Goal: Task Accomplishment & Management: Use online tool/utility

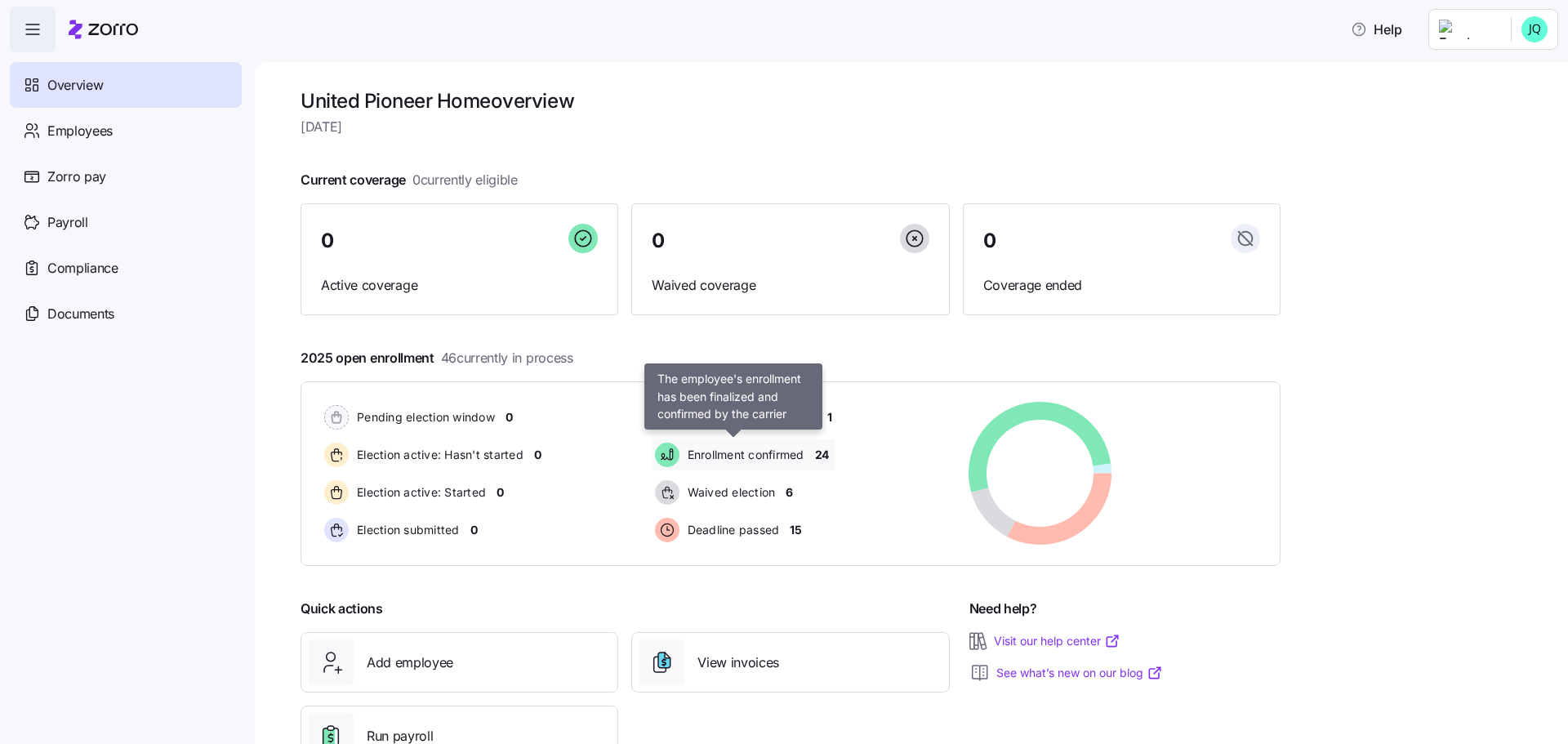
click at [747, 455] on span "Enrollment confirmed" at bounding box center [743, 455] width 121 height 16
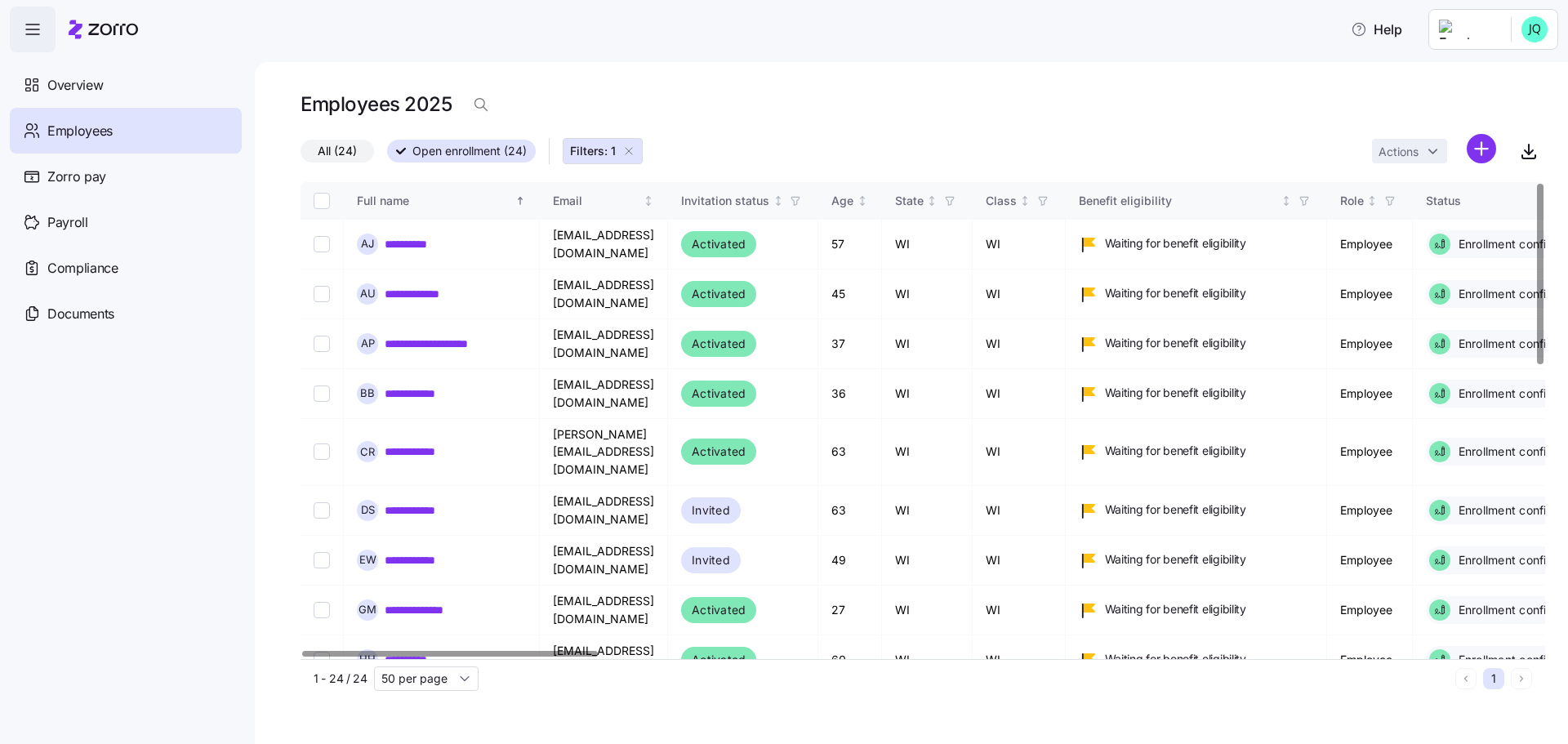
click at [1537, 207] on div at bounding box center [1539, 274] width 5 height 180
click at [69, 140] on span "Employees" at bounding box center [79, 130] width 65 height 21
click at [81, 231] on span "Payroll" at bounding box center [68, 222] width 41 height 21
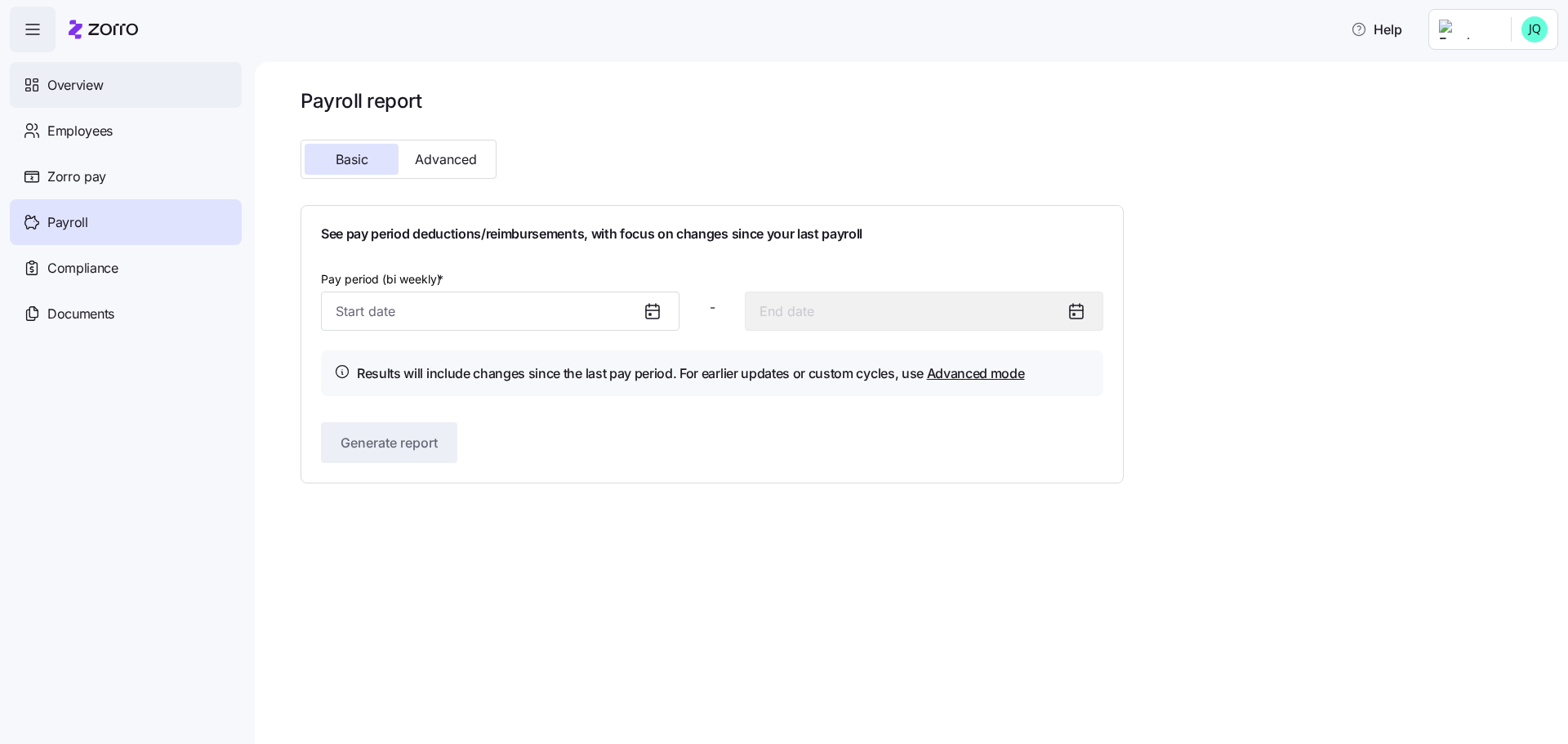
click at [37, 84] on icon at bounding box center [32, 85] width 18 height 20
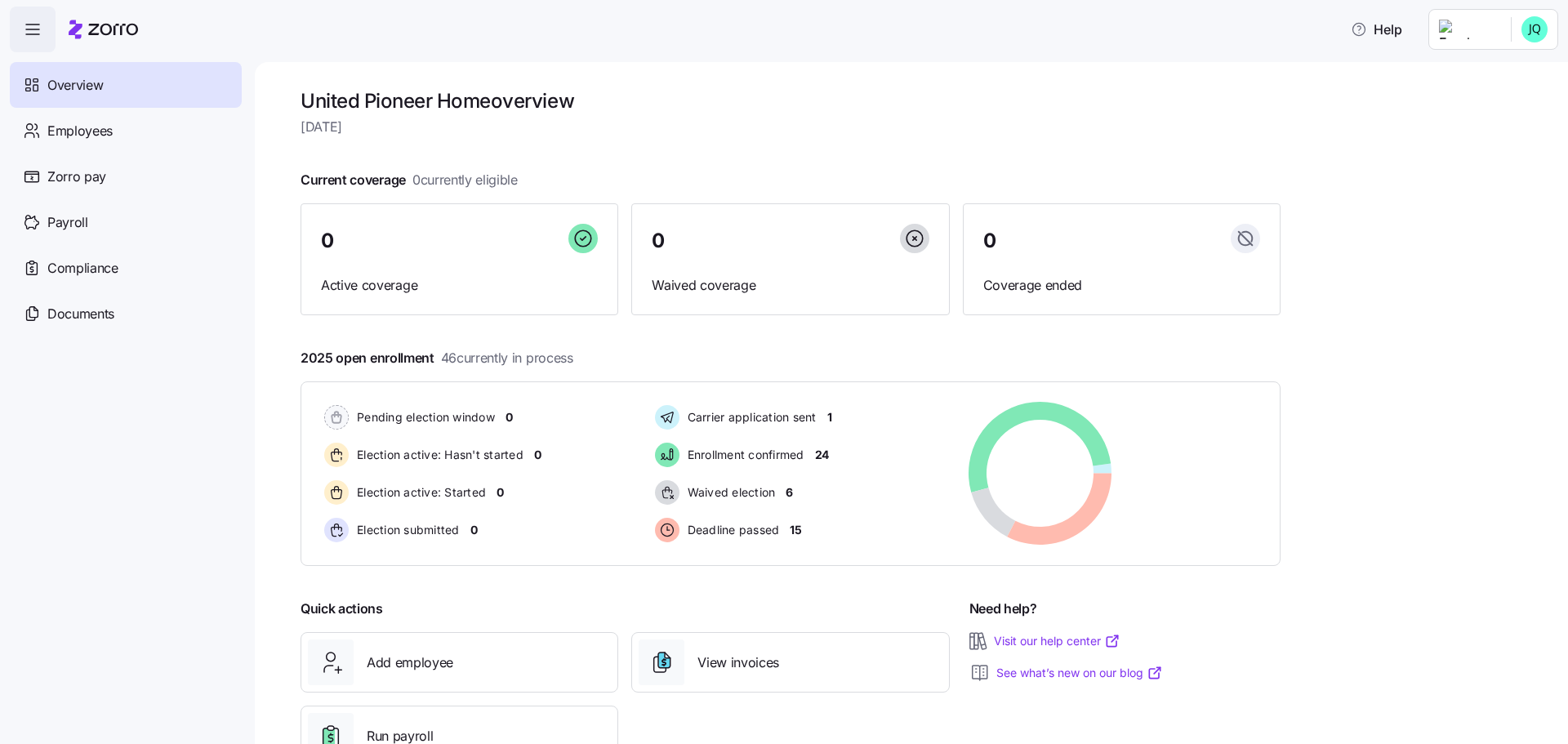
scroll to position [62, 0]
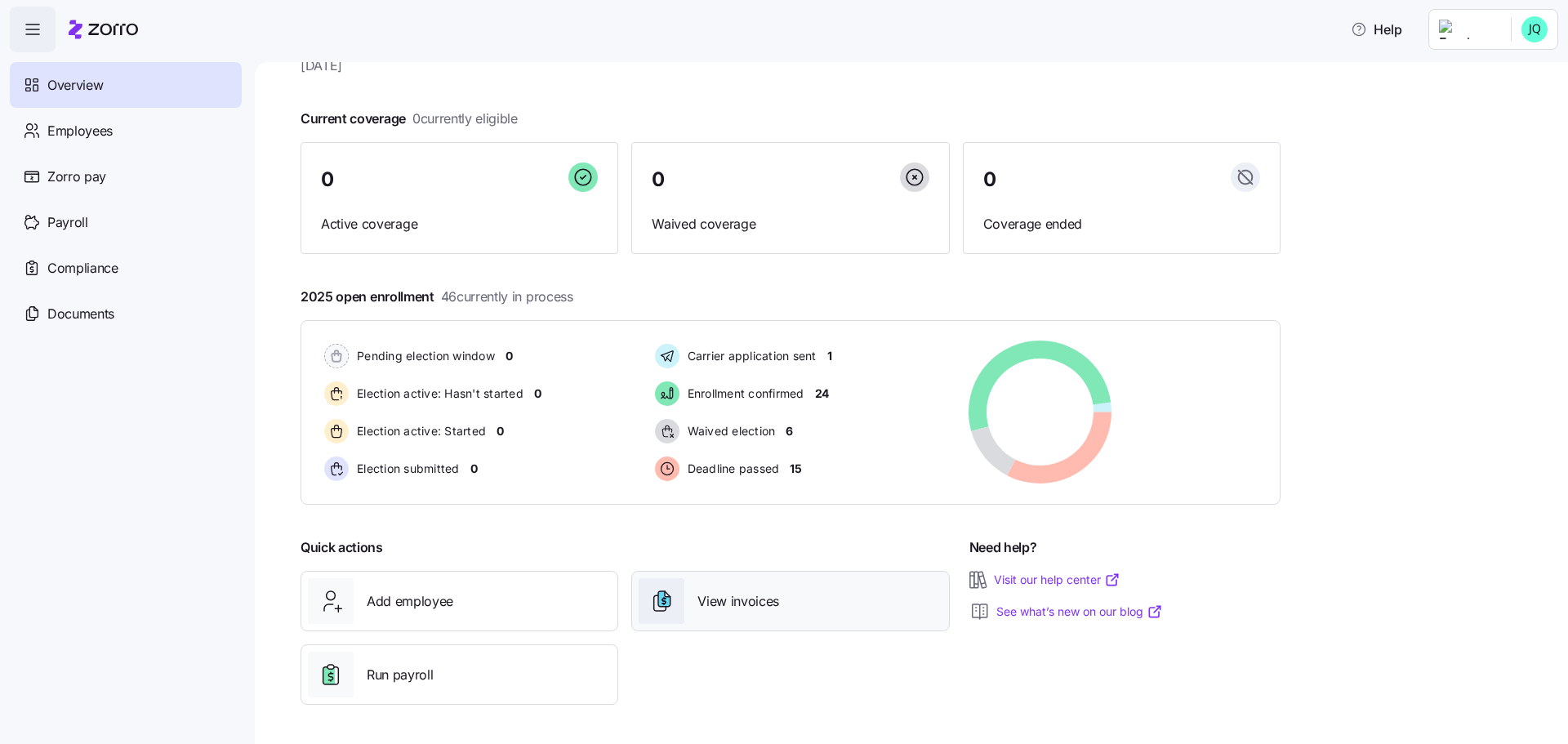
click at [712, 597] on span "View invoices" at bounding box center [739, 601] width 82 height 21
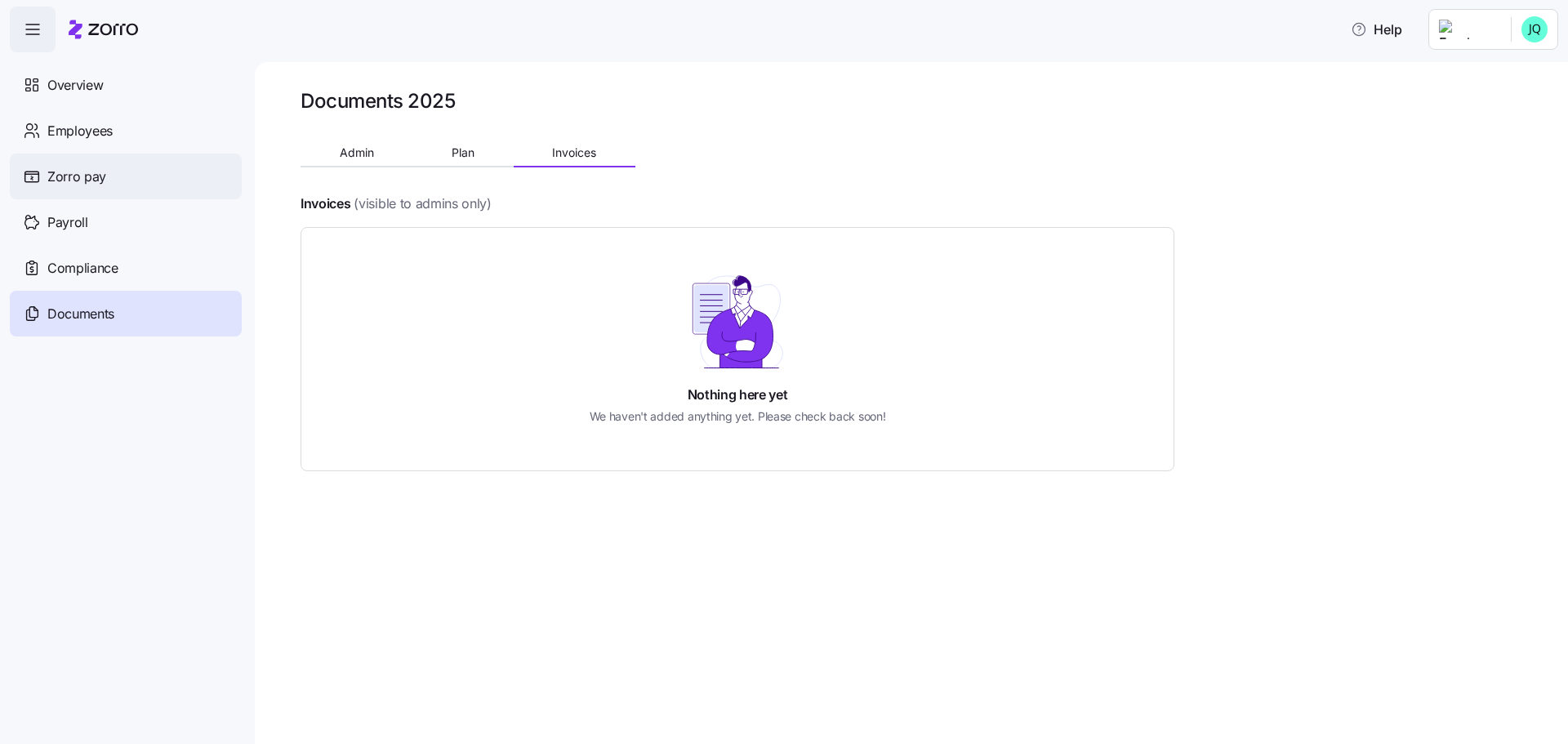
click at [87, 176] on span "Zorro pay" at bounding box center [77, 177] width 59 height 21
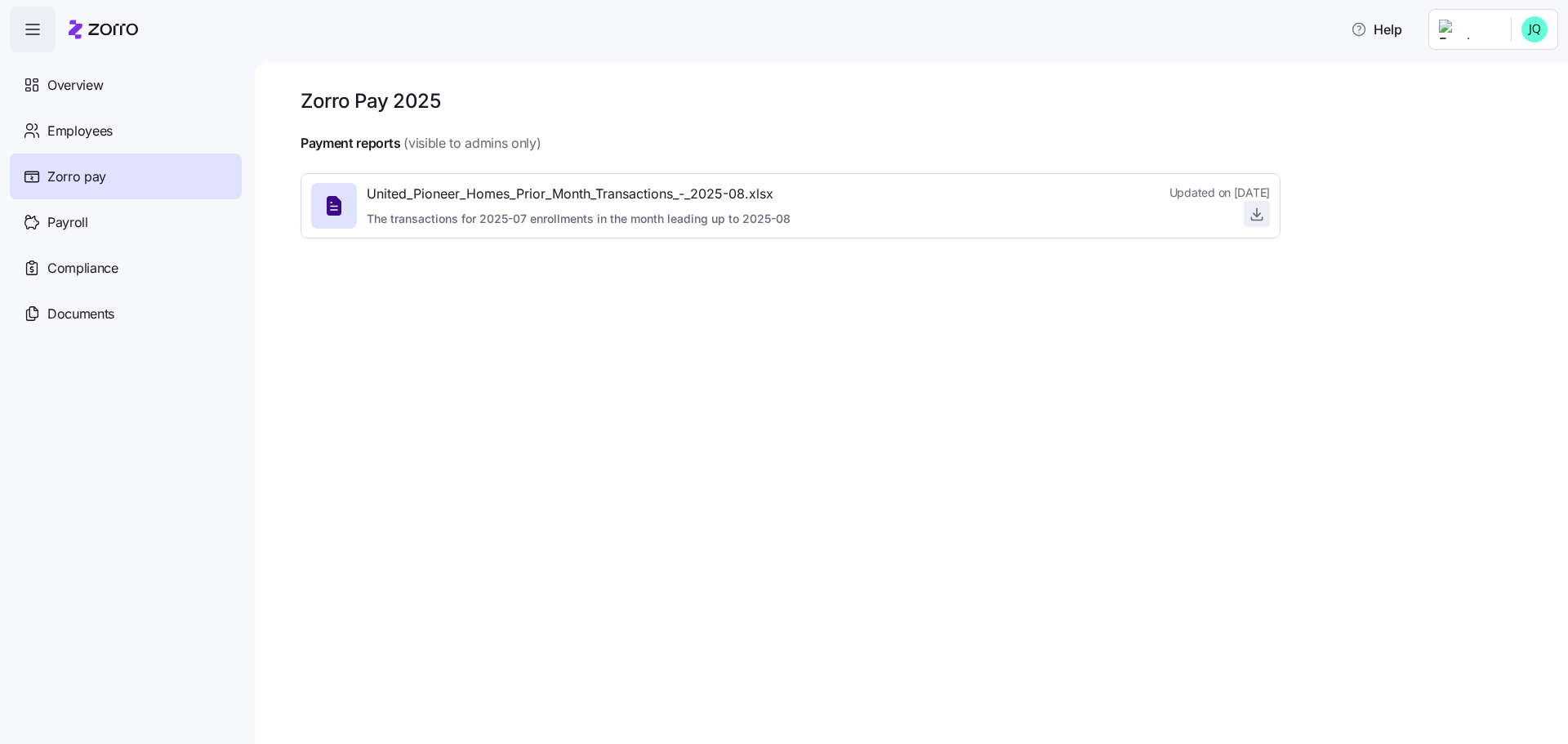
click at [1256, 218] on icon "button" at bounding box center [1257, 214] width 16 height 16
click at [106, 75] on div "Overview" at bounding box center [126, 85] width 232 height 45
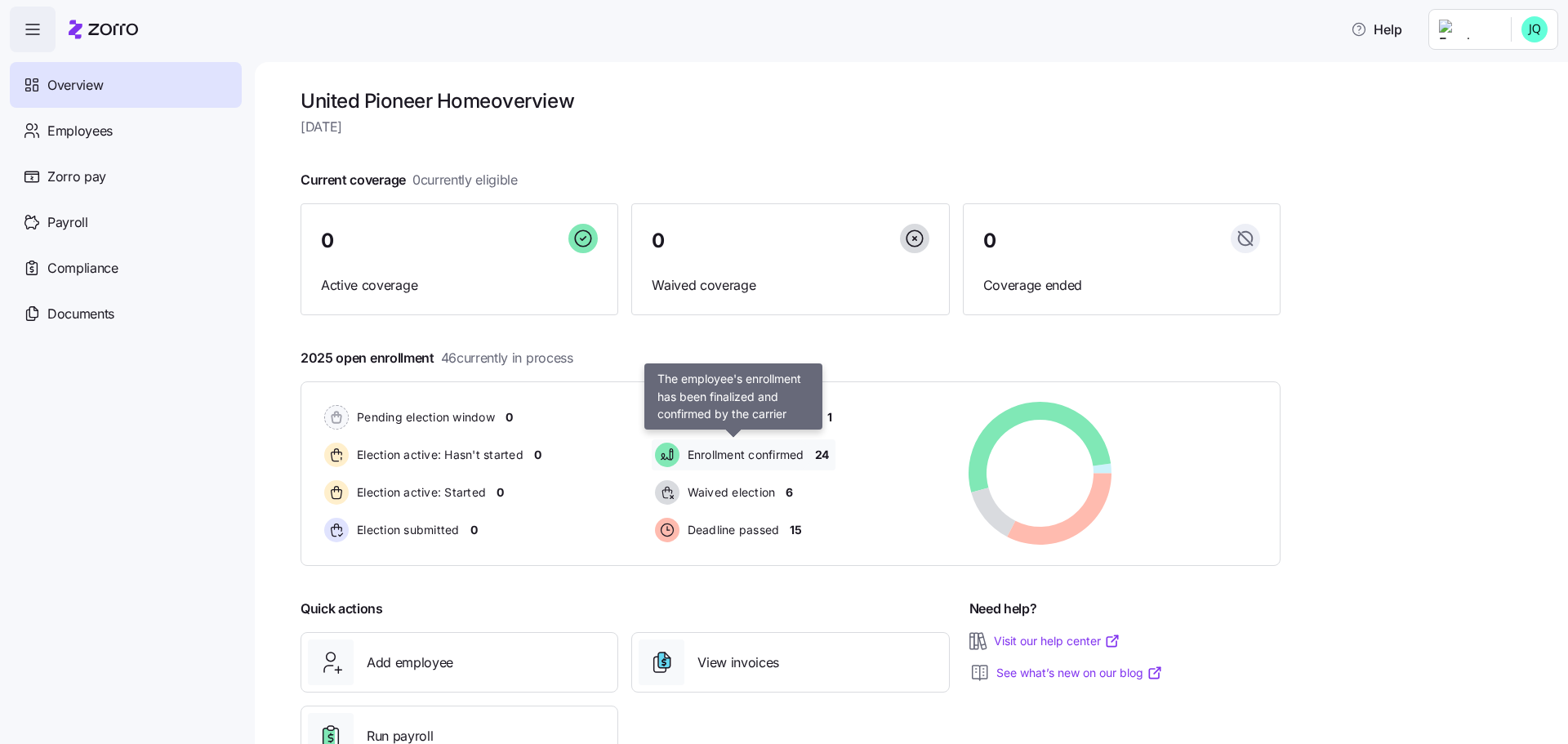
click at [790, 446] on span "Enrollment confirmed" at bounding box center [743, 455] width 121 height 20
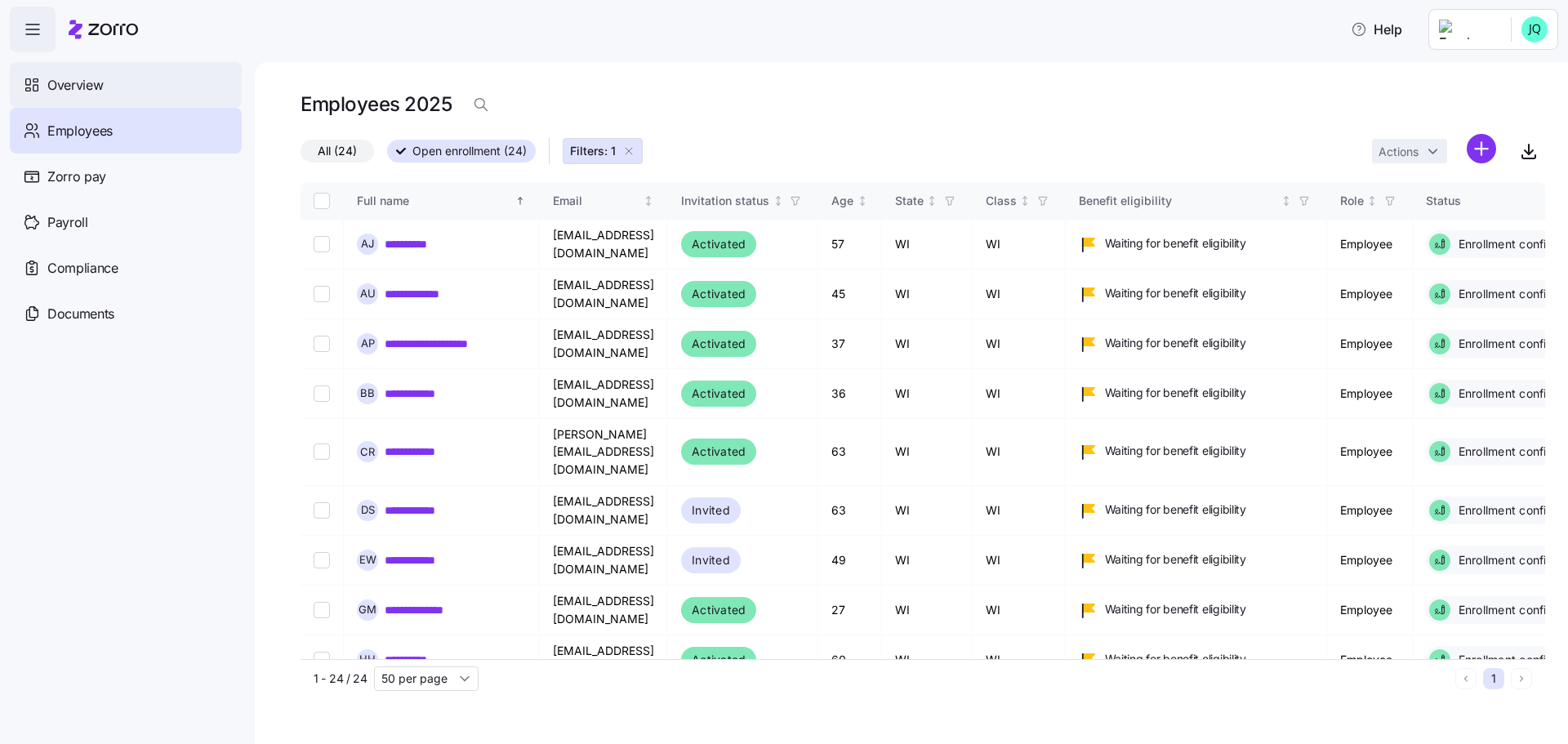
click at [54, 77] on span "Overview" at bounding box center [75, 85] width 55 height 21
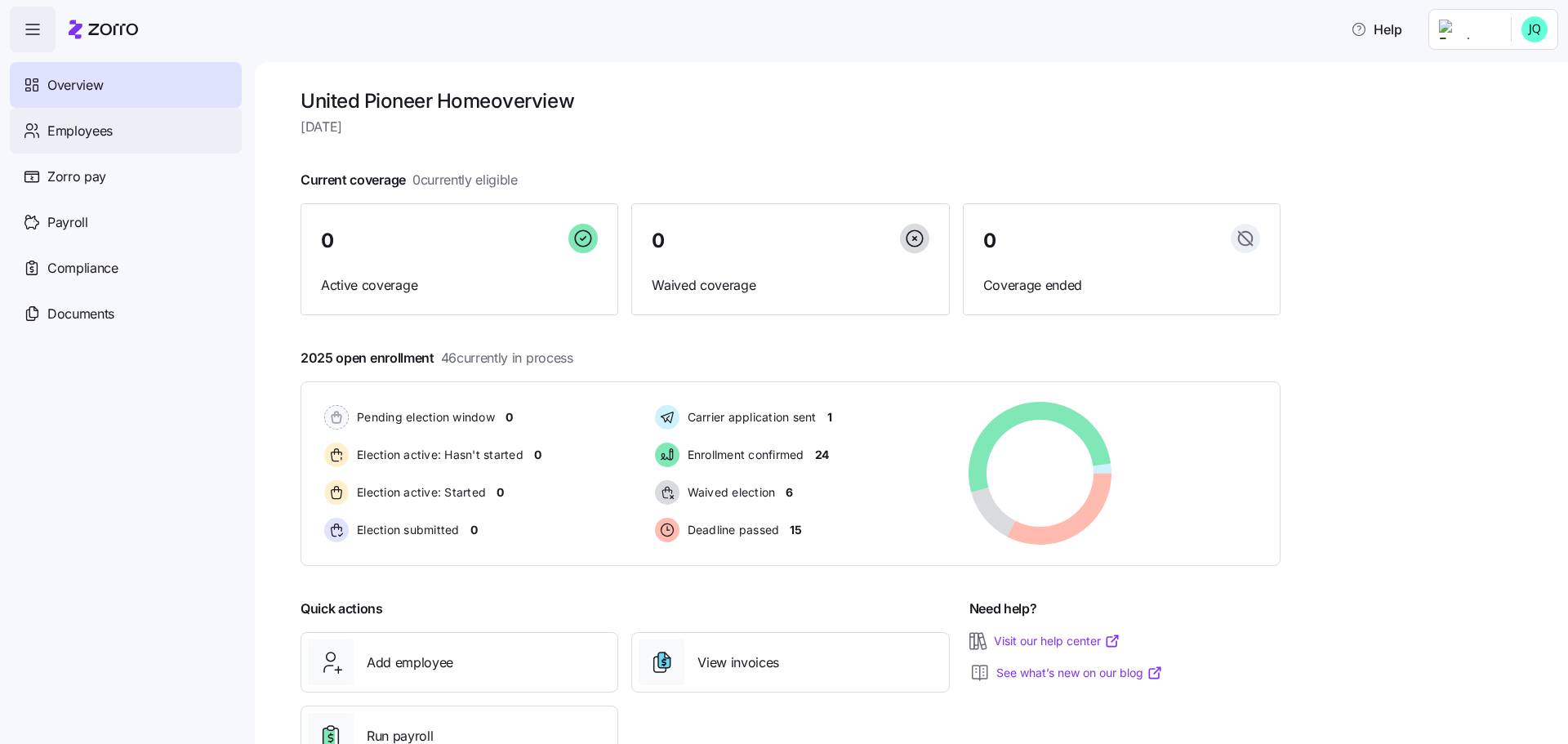
click at [72, 126] on span "Employees" at bounding box center [79, 130] width 65 height 21
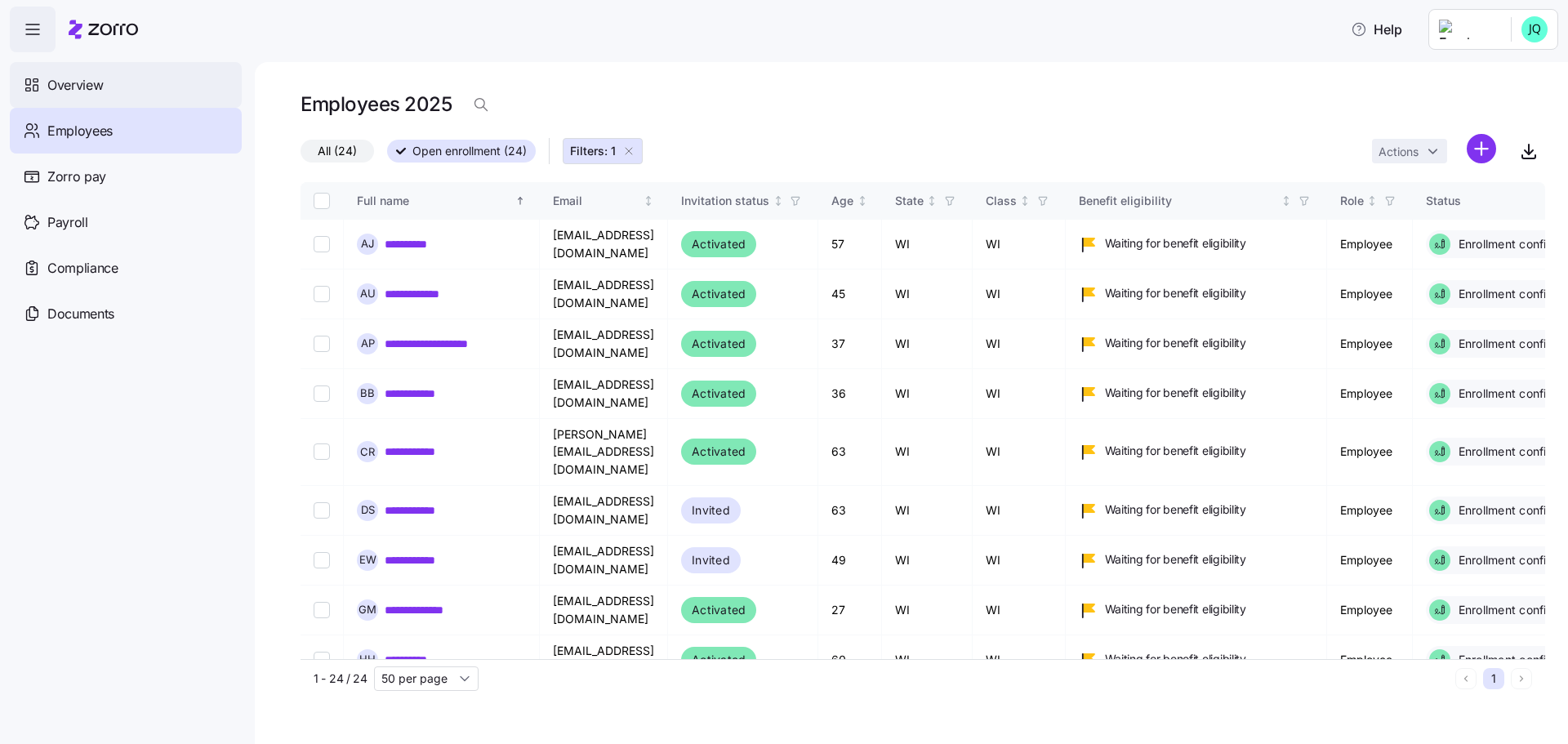
click at [70, 94] on span "Overview" at bounding box center [75, 85] width 55 height 21
click at [83, 79] on span "Overview" at bounding box center [75, 85] width 55 height 21
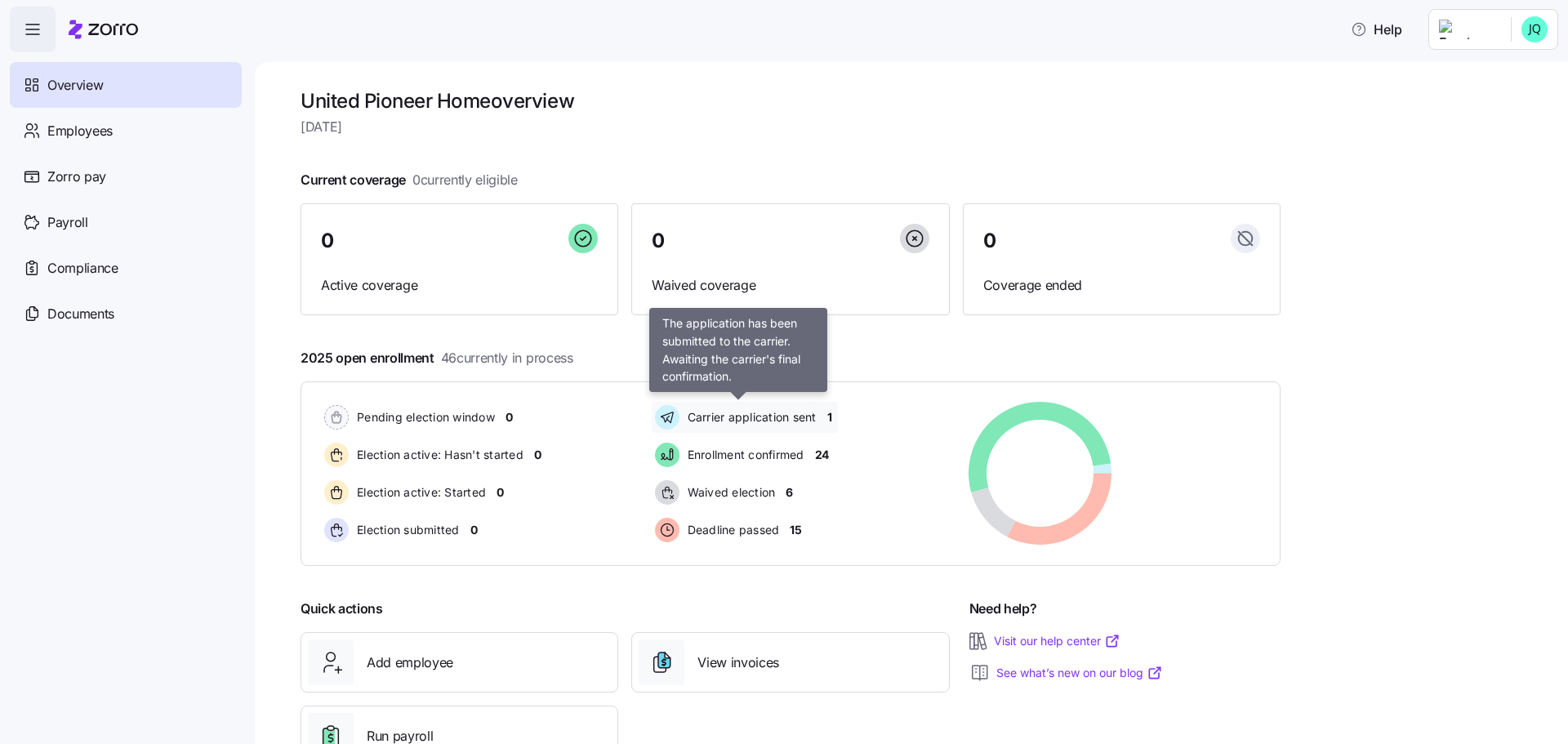
click at [703, 413] on span "Carrier application sent" at bounding box center [749, 417] width 134 height 16
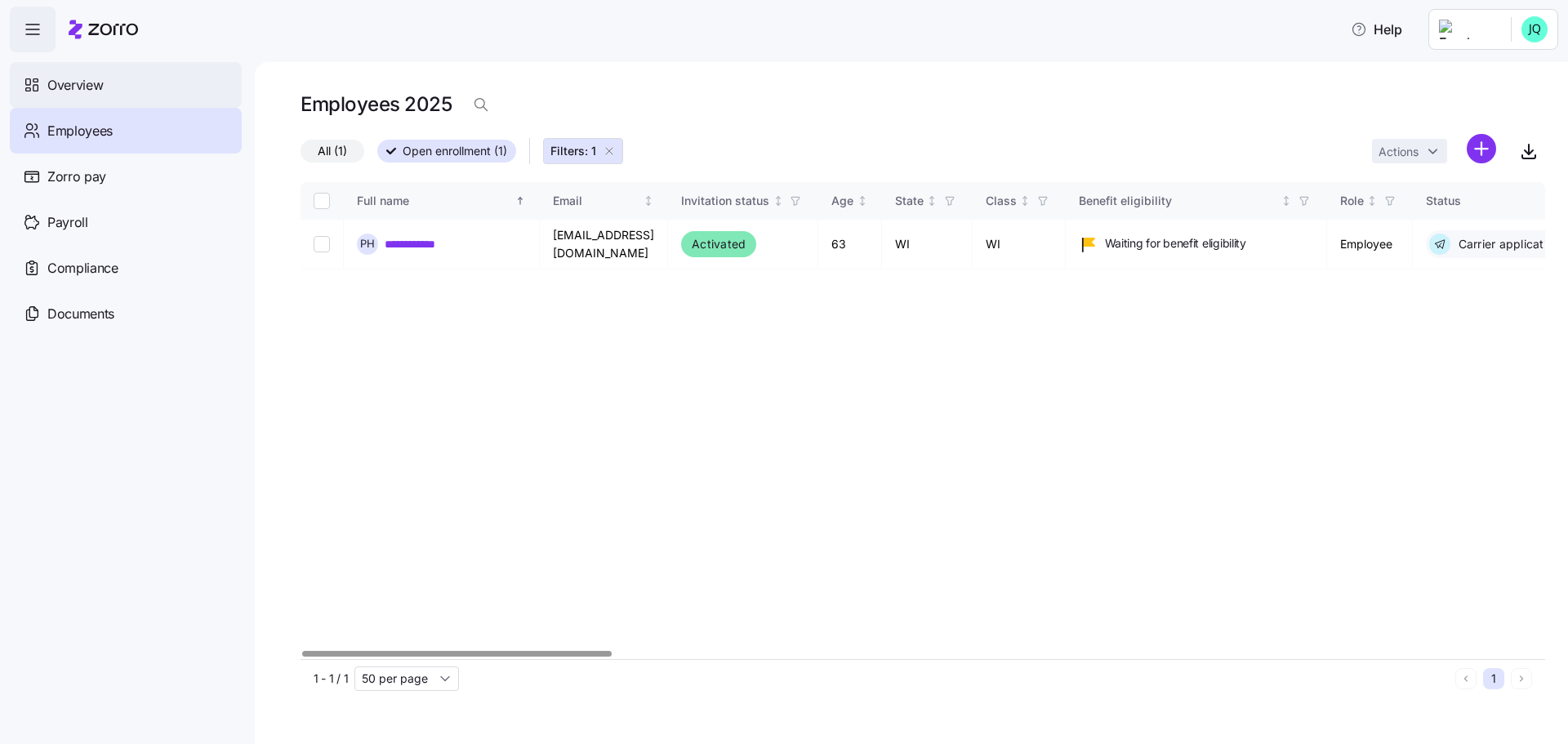
click at [87, 93] on span "Overview" at bounding box center [75, 85] width 55 height 21
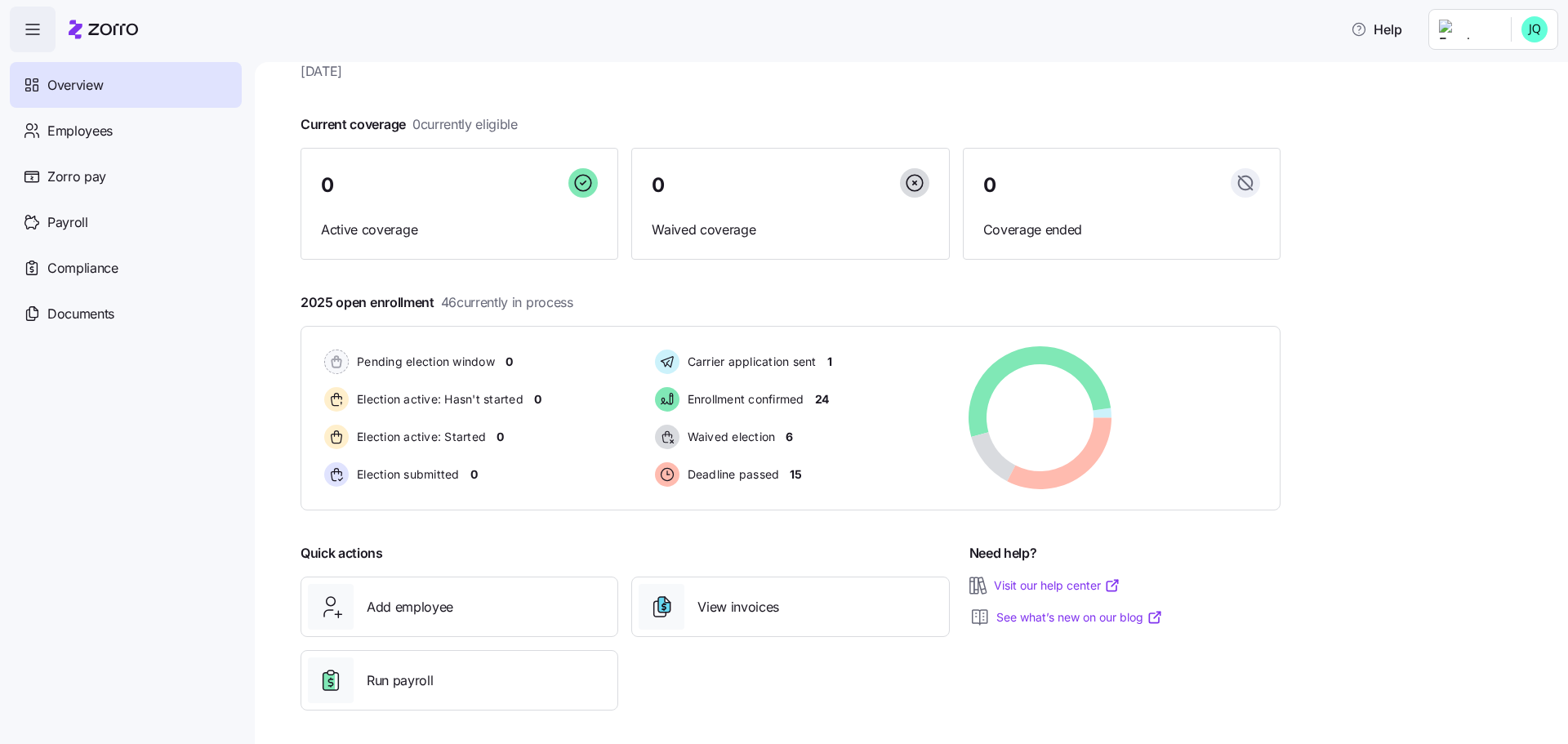
scroll to position [62, 0]
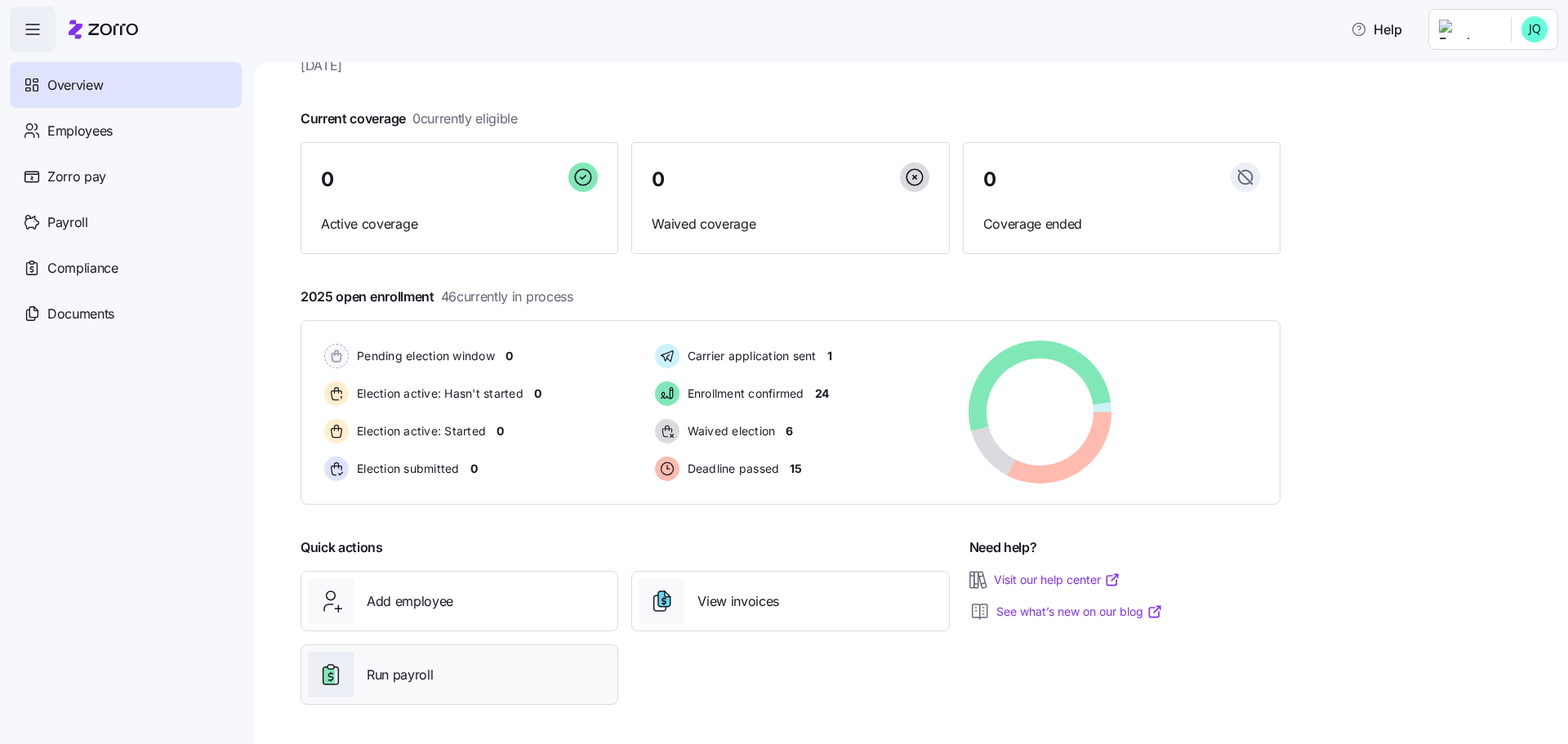
click at [430, 681] on span "Run payroll" at bounding box center [400, 674] width 66 height 21
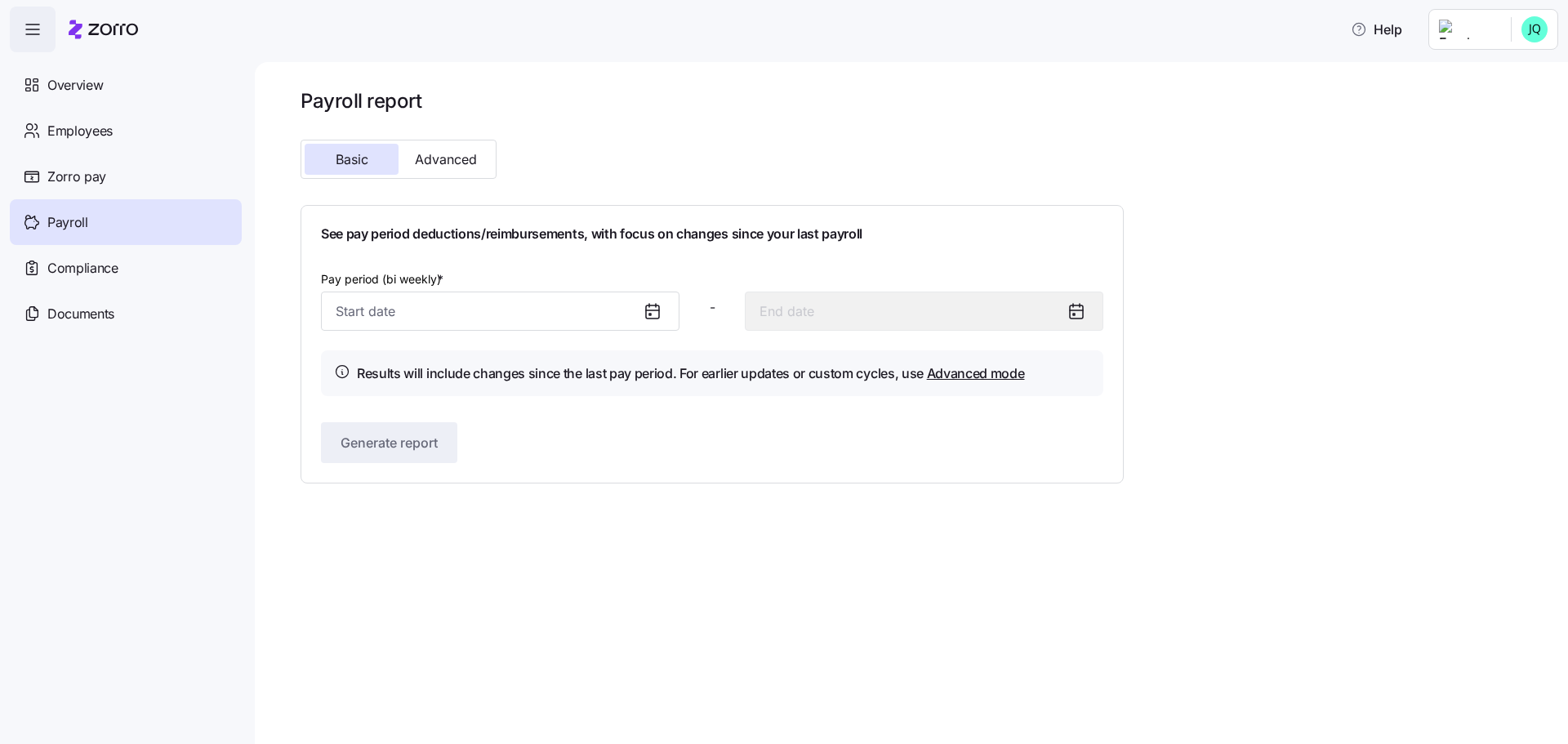
click at [649, 314] on icon at bounding box center [650, 315] width 2 height 2
click at [537, 308] on input "Pay period (bi weekly) *" at bounding box center [500, 311] width 359 height 39
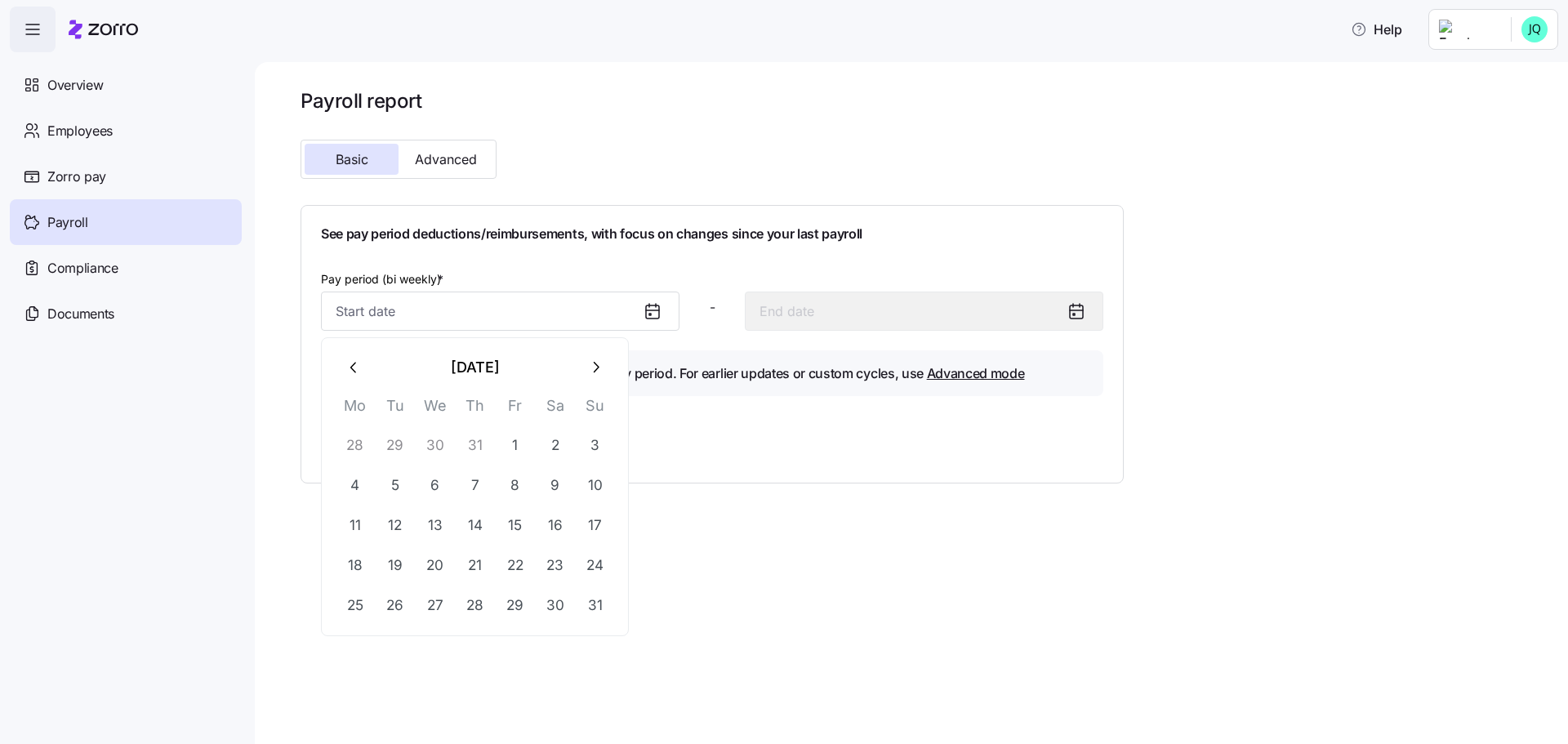
click at [589, 370] on icon "button" at bounding box center [595, 368] width 18 height 18
click at [519, 447] on button "5" at bounding box center [516, 445] width 39 height 39
type input "[DATE]"
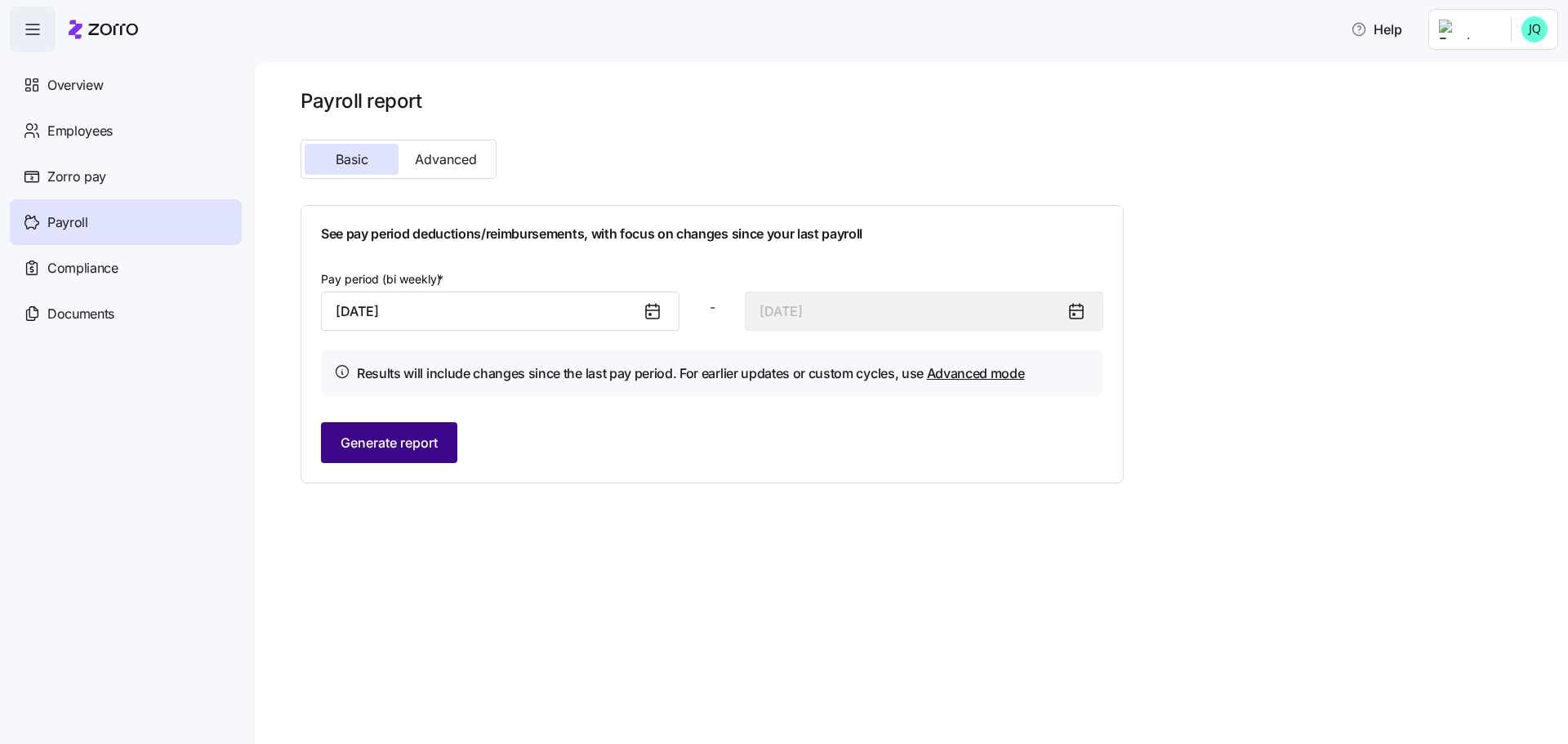
click at [402, 437] on span "Generate report" at bounding box center [389, 442] width 97 height 20
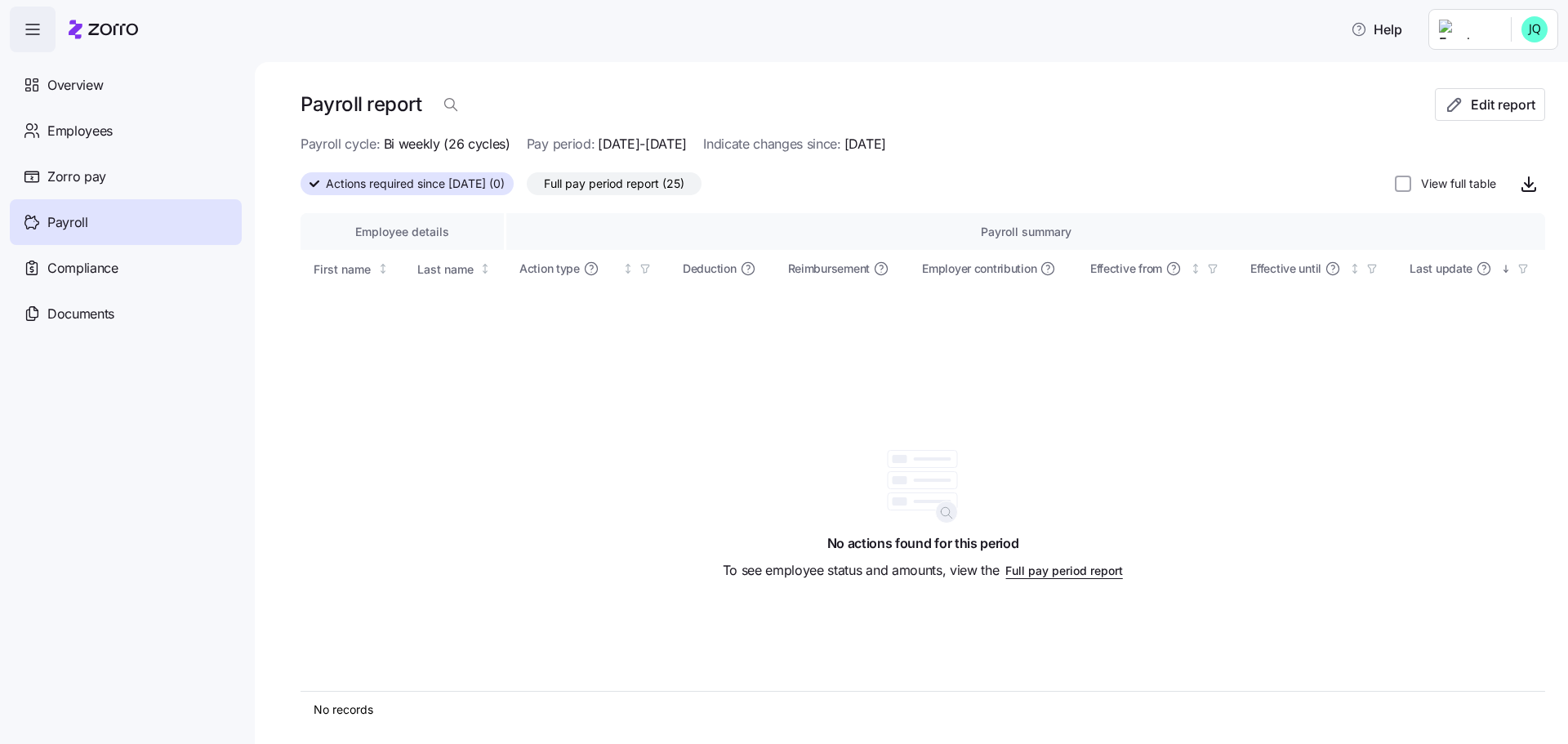
click at [611, 188] on span "Full pay period report (25)" at bounding box center [614, 184] width 140 height 21
click at [526, 188] on input "Full pay period report (25)" at bounding box center [526, 188] width 0 height 0
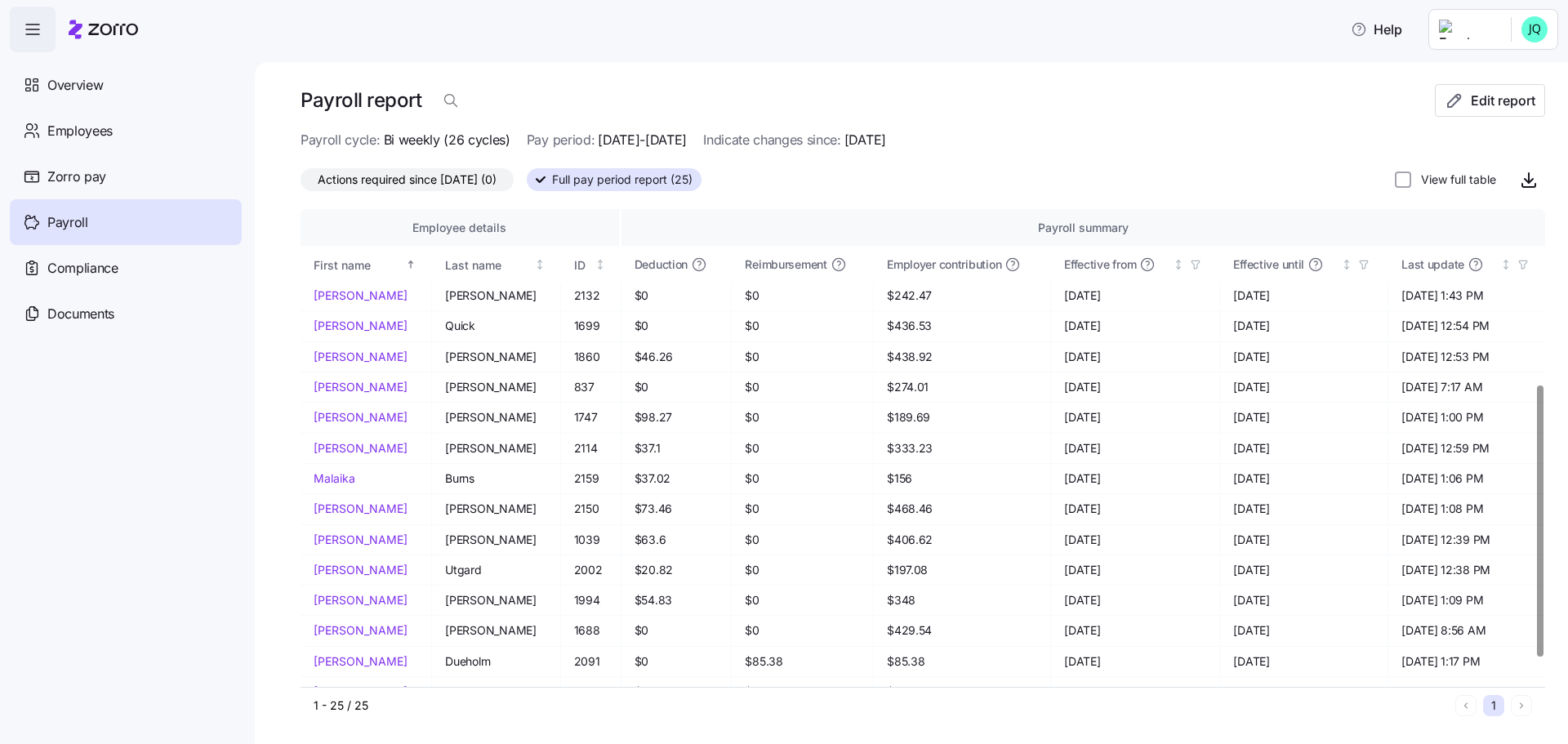
scroll to position [358, 0]
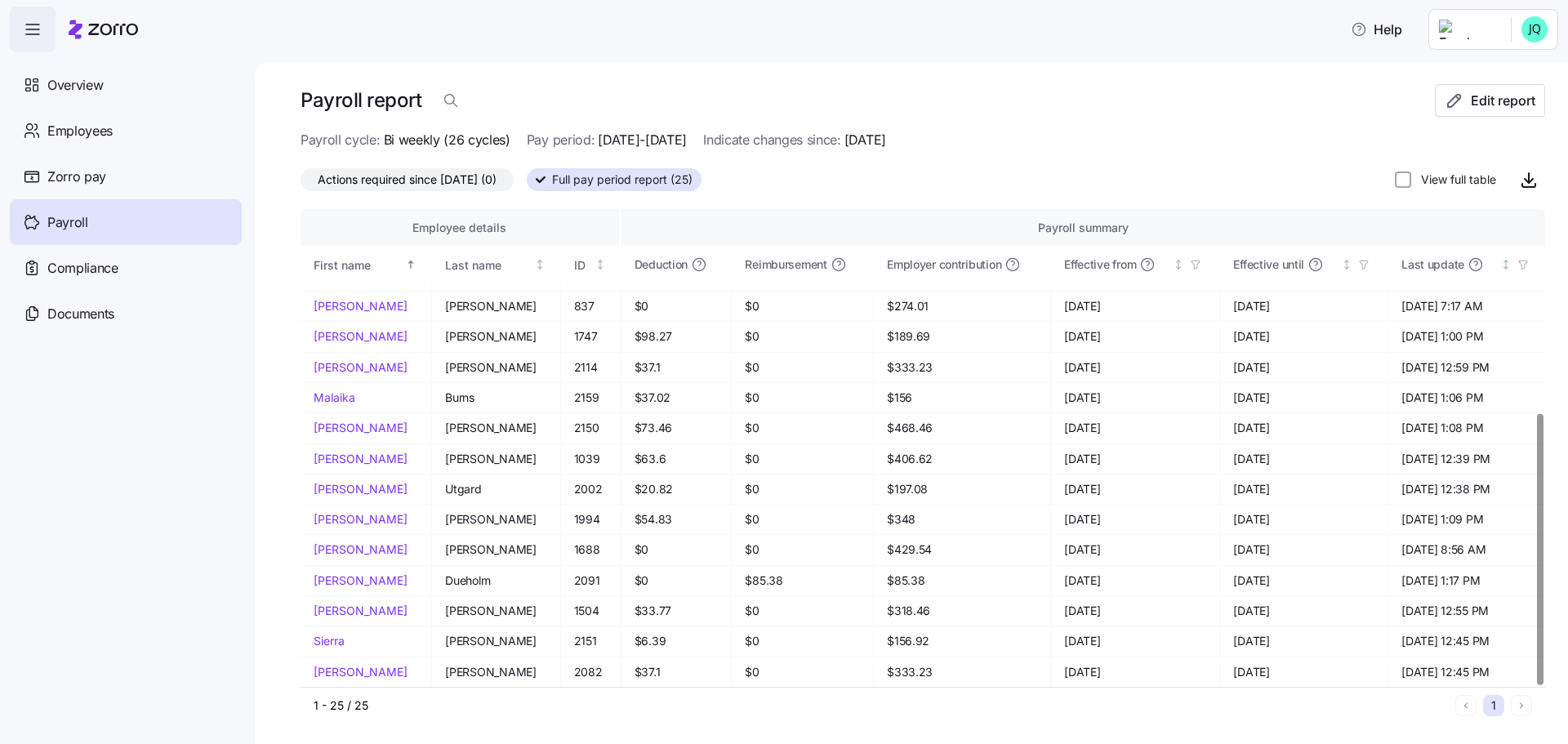
click at [1537, 641] on div at bounding box center [1539, 550] width 5 height 271
click at [1537, 566] on div at bounding box center [1539, 550] width 5 height 271
click at [1537, 685] on div at bounding box center [1539, 550] width 5 height 271
click at [1519, 185] on icon "button" at bounding box center [1529, 179] width 20 height 20
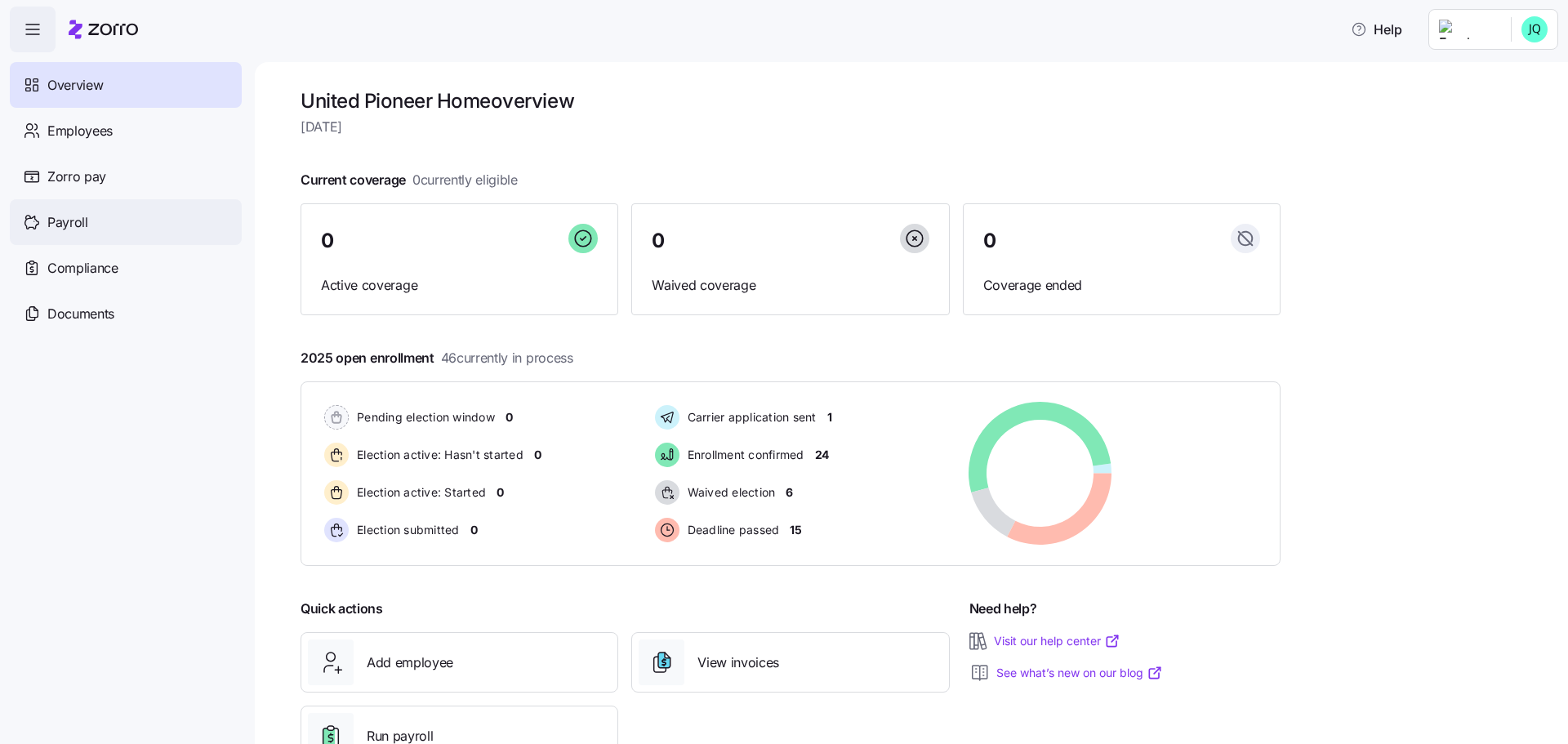
click at [84, 215] on span "Payroll" at bounding box center [68, 222] width 41 height 21
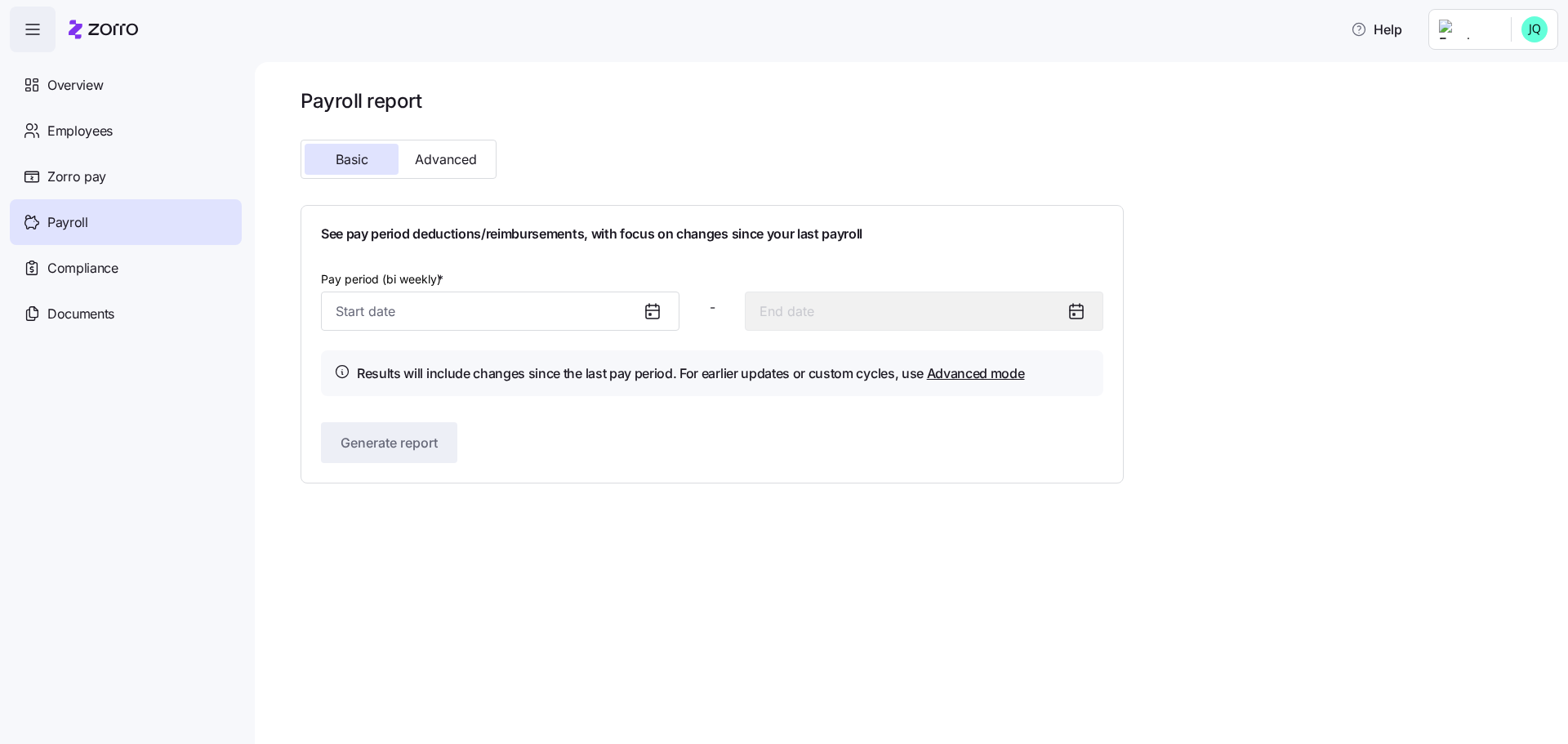
click at [656, 314] on icon at bounding box center [652, 311] width 20 height 20
click at [656, 321] on div at bounding box center [659, 311] width 39 height 37
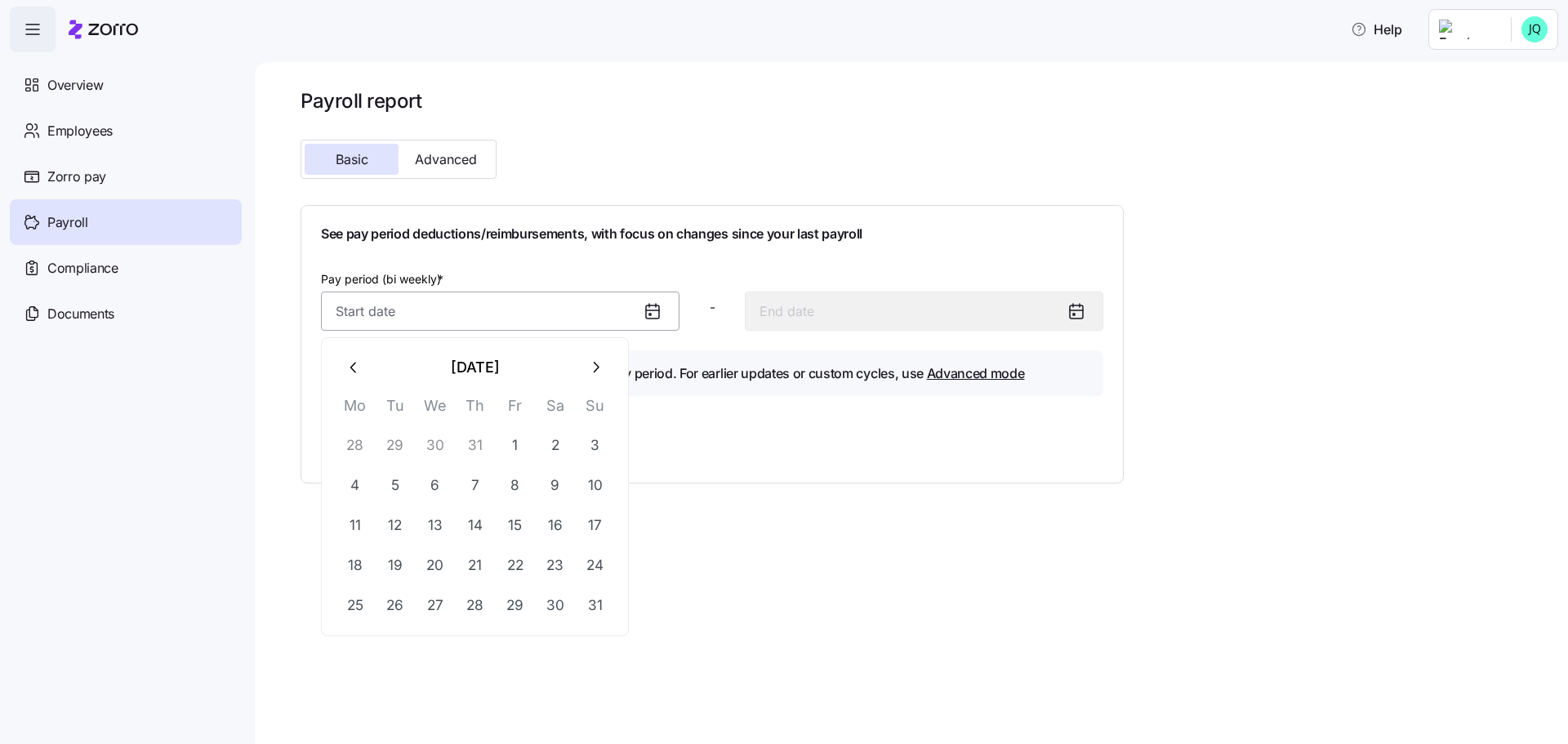
click at [597, 305] on input "Pay period (bi weekly) *" at bounding box center [500, 311] width 359 height 39
click at [588, 366] on icon "button" at bounding box center [595, 368] width 18 height 18
click at [352, 442] on button "1" at bounding box center [355, 445] width 39 height 39
type input "[DATE]"
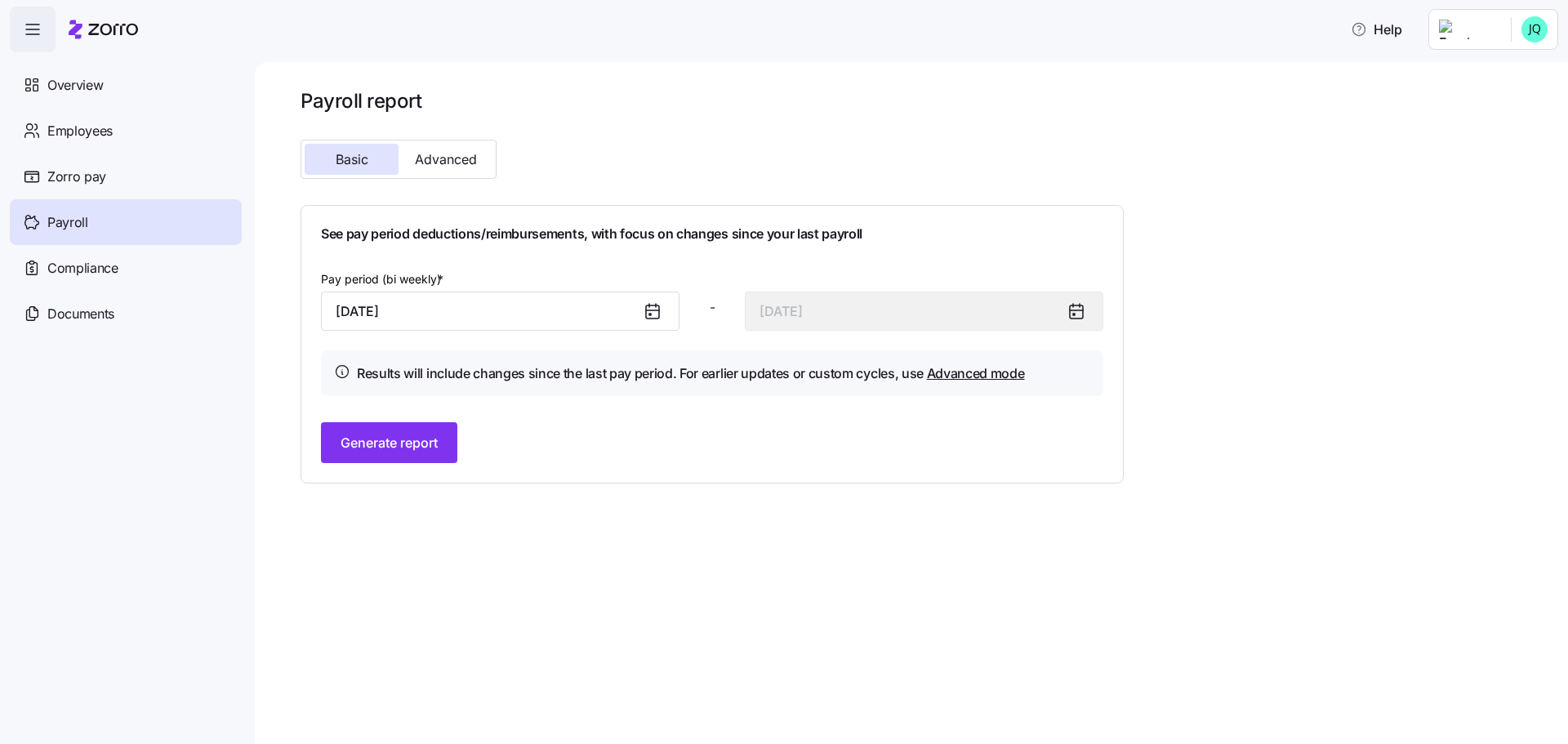
click at [1073, 310] on icon at bounding box center [1076, 310] width 13 height 0
click at [652, 314] on icon at bounding box center [652, 311] width 20 height 20
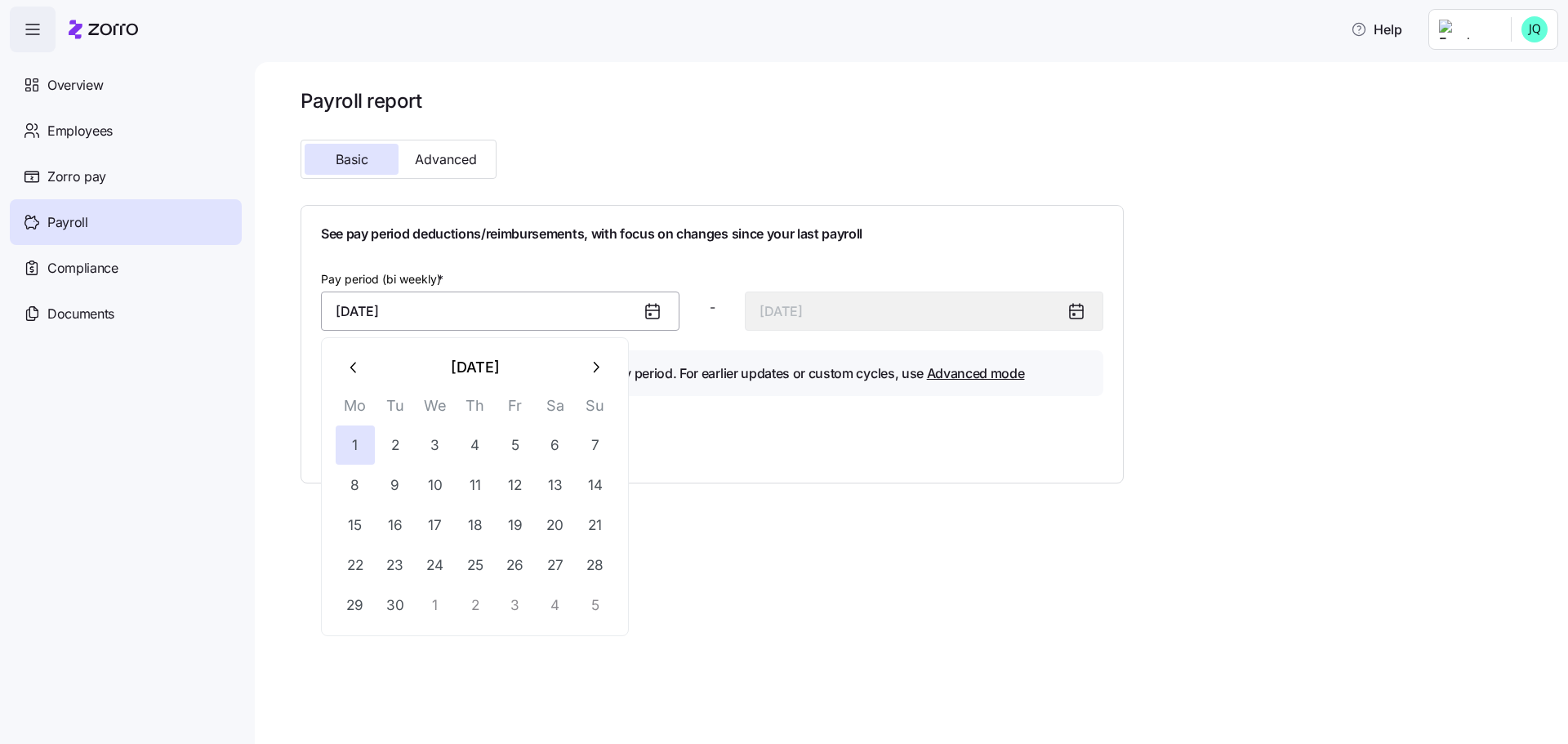
click at [536, 303] on input "[DATE]" at bounding box center [500, 311] width 359 height 39
click at [360, 365] on icon "button" at bounding box center [354, 368] width 18 height 18
click at [598, 368] on icon "button" at bounding box center [597, 368] width 5 height 11
click at [355, 444] on button "1" at bounding box center [355, 445] width 39 height 39
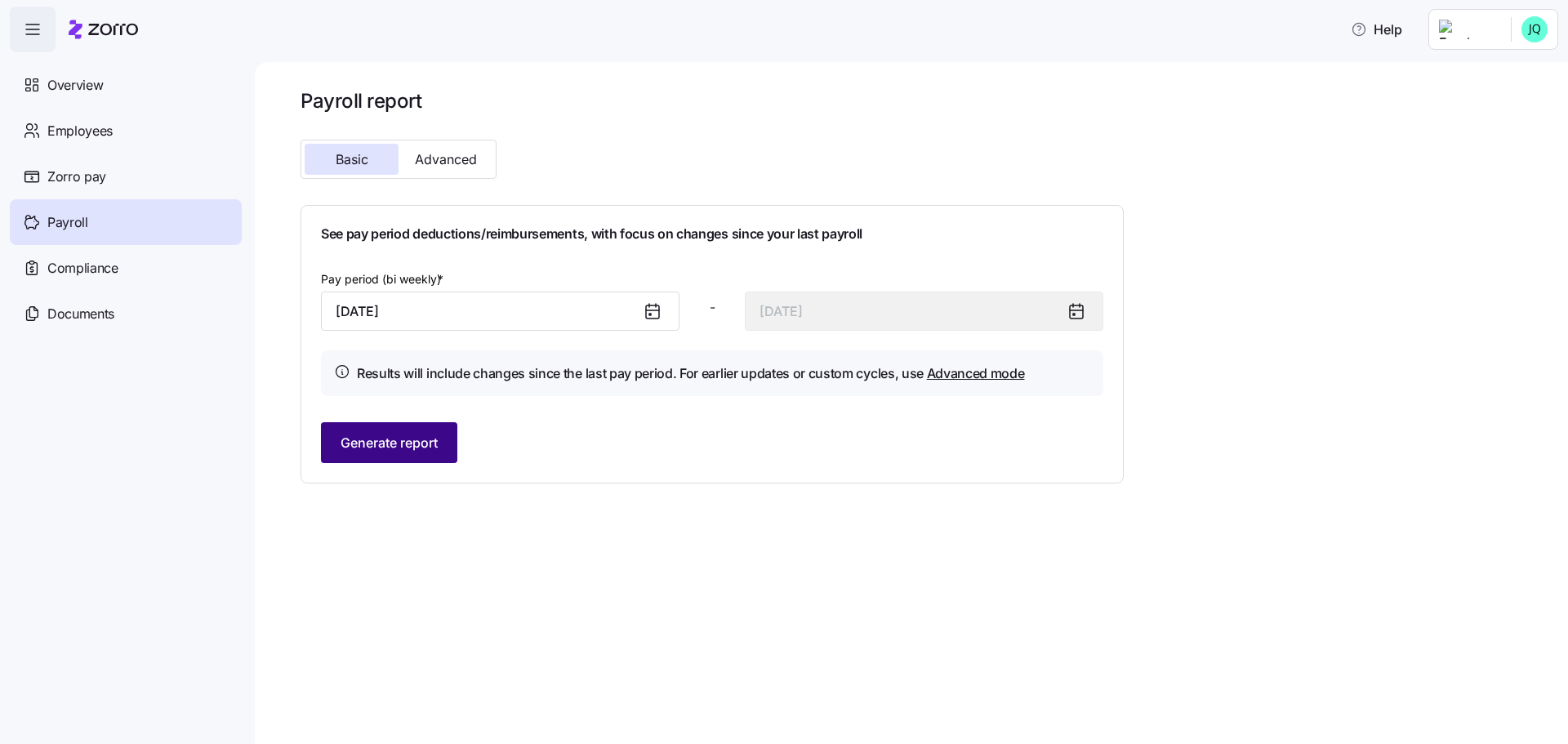
click at [406, 438] on span "Generate report" at bounding box center [389, 442] width 97 height 20
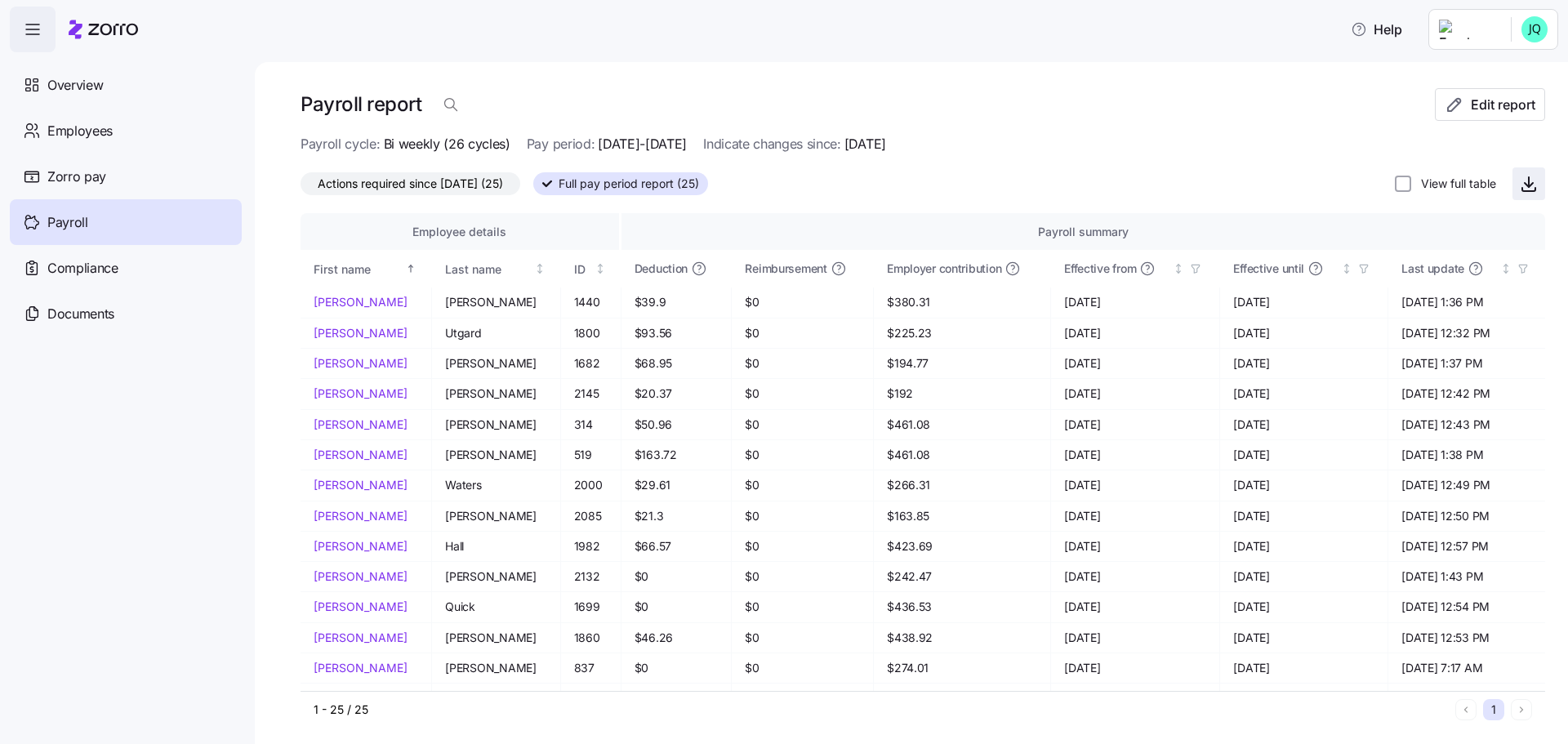
click at [1519, 192] on icon "button" at bounding box center [1529, 184] width 20 height 20
